Goal: Download file/media

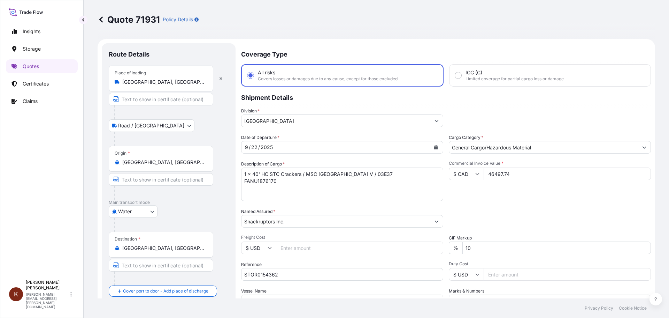
select select "Road / [GEOGRAPHIC_DATA]"
select select "Water"
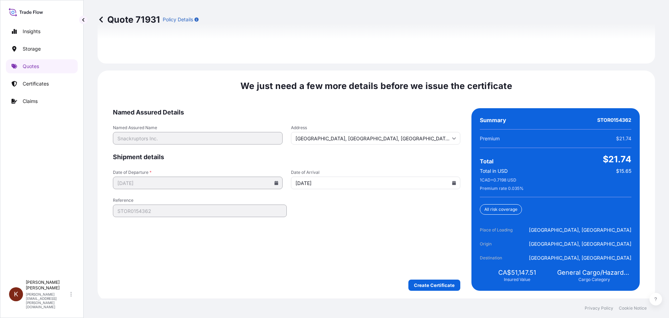
click at [360, 222] on form "Named Assured Details Named Assured Name Snackruptors Inc. Address [GEOGRAPHIC_…" at bounding box center [287, 199] width 348 height 182
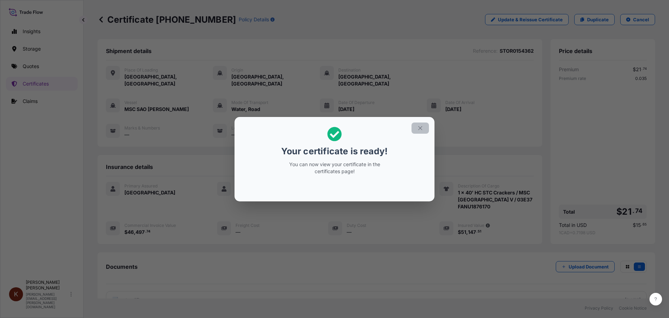
click at [419, 127] on icon "button" at bounding box center [420, 128] width 6 height 6
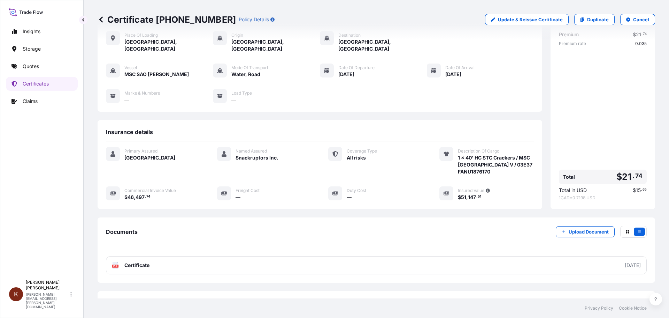
scroll to position [56, 0]
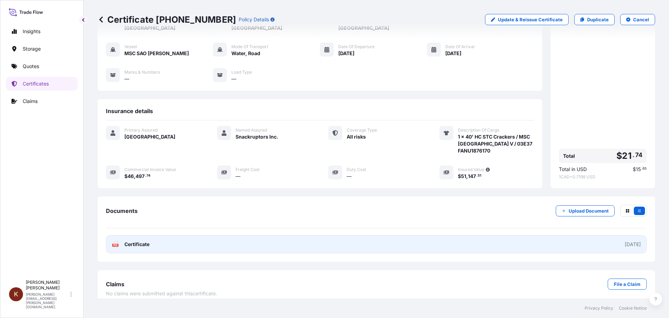
click at [136, 241] on span "Certificate" at bounding box center [136, 244] width 25 height 7
